Goal: Information Seeking & Learning: Learn about a topic

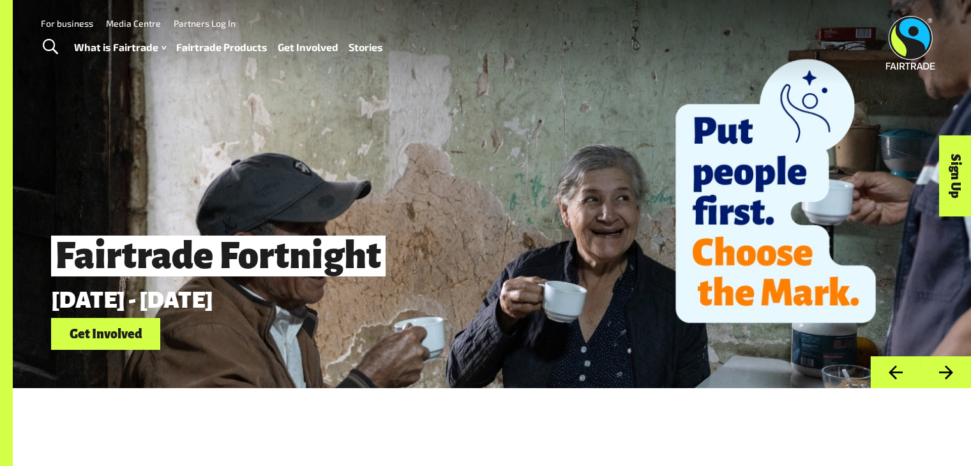
click at [225, 46] on link "Fairtrade Products" at bounding box center [221, 47] width 91 height 19
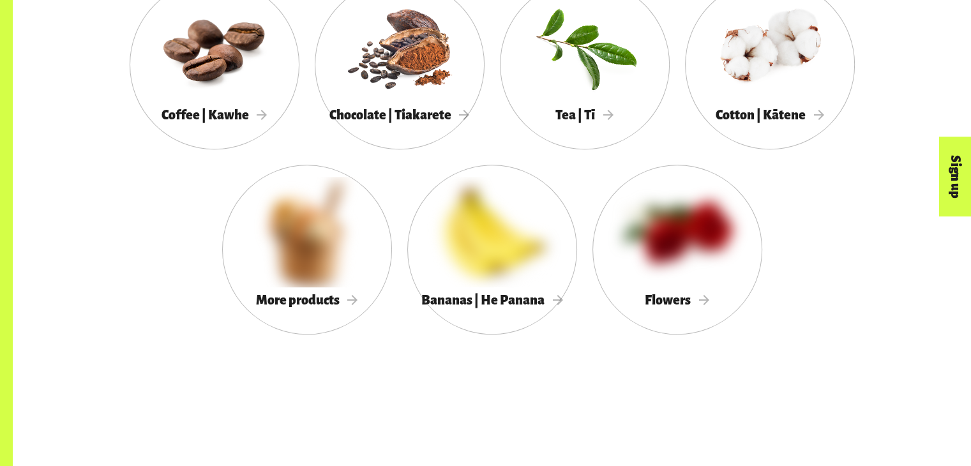
scroll to position [1277, 0]
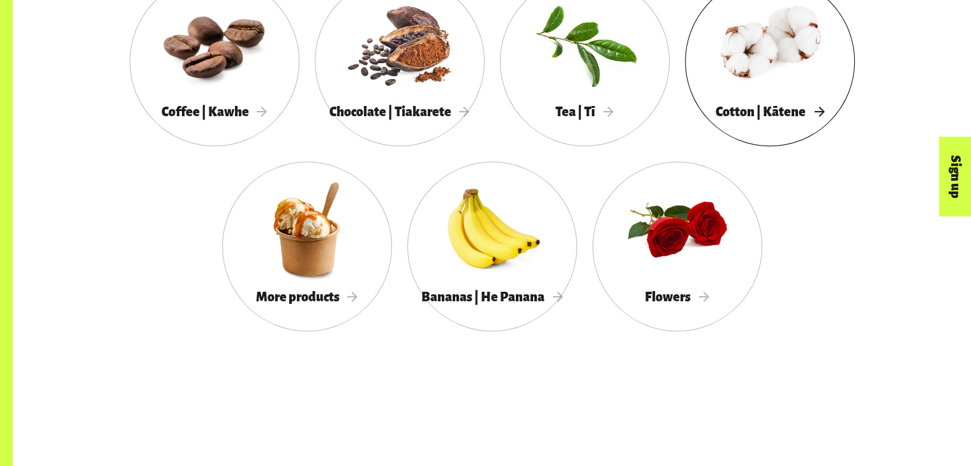
click at [750, 64] on div at bounding box center [770, 44] width 170 height 110
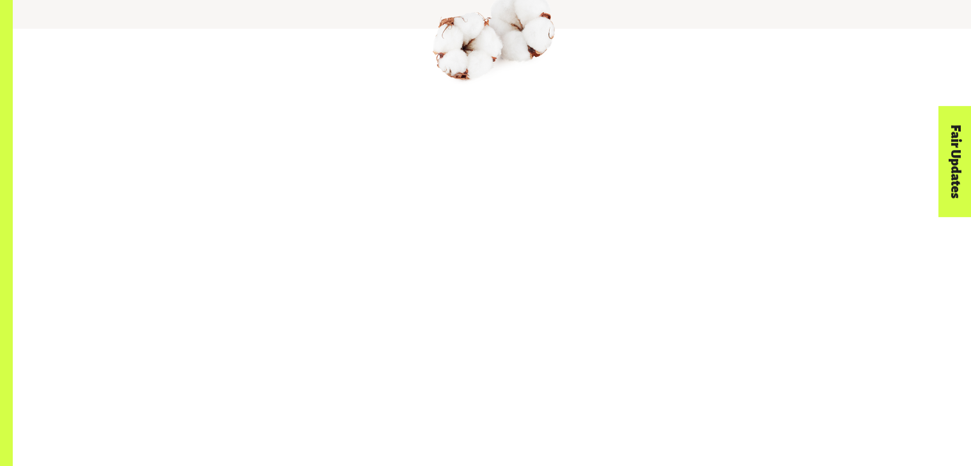
scroll to position [702, 0]
